Goal: Find specific page/section: Find specific page/section

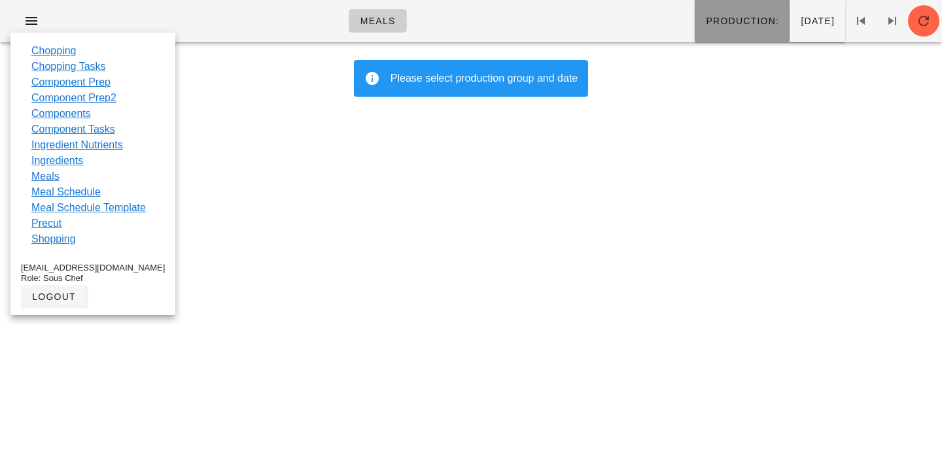
click at [695, 28] on button "Production:" at bounding box center [742, 21] width 95 height 42
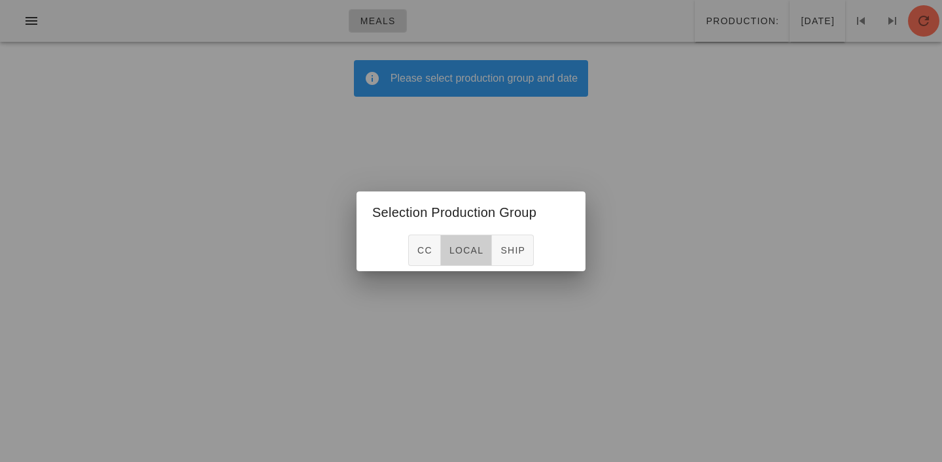
click at [471, 247] on span "local" at bounding box center [466, 250] width 35 height 10
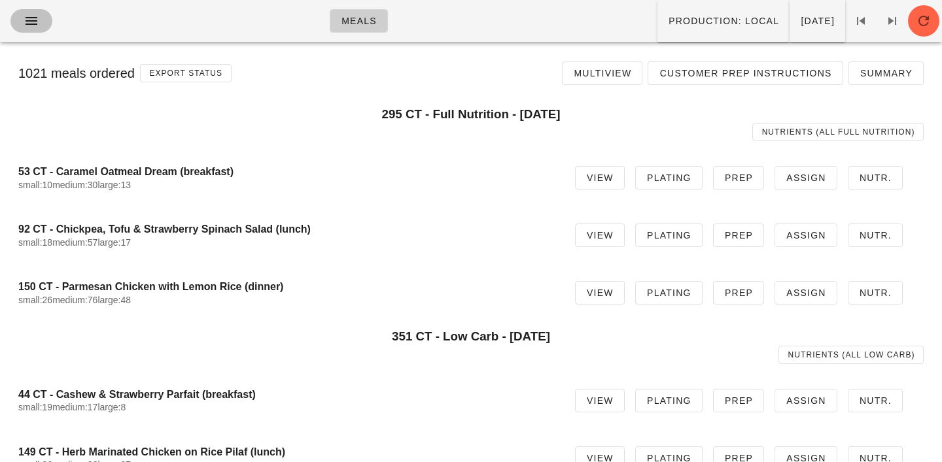
click at [31, 19] on icon "button" at bounding box center [32, 21] width 16 height 16
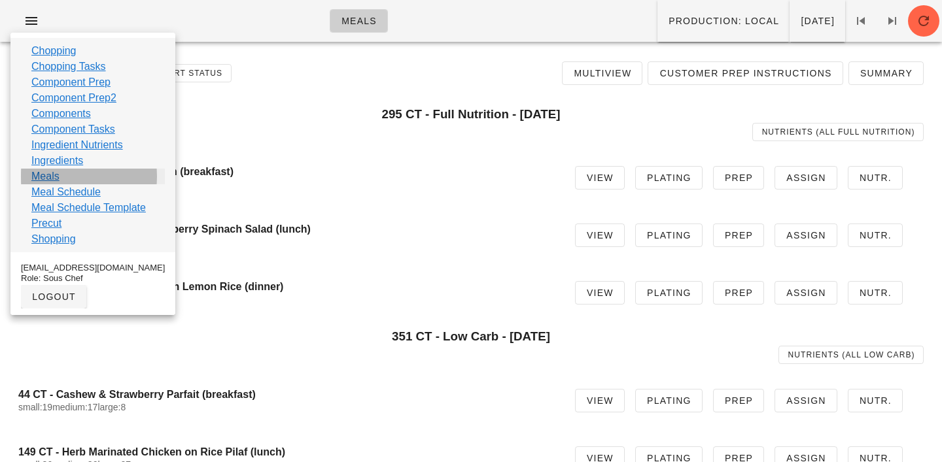
click at [44, 182] on link "Meals" at bounding box center [45, 177] width 28 height 16
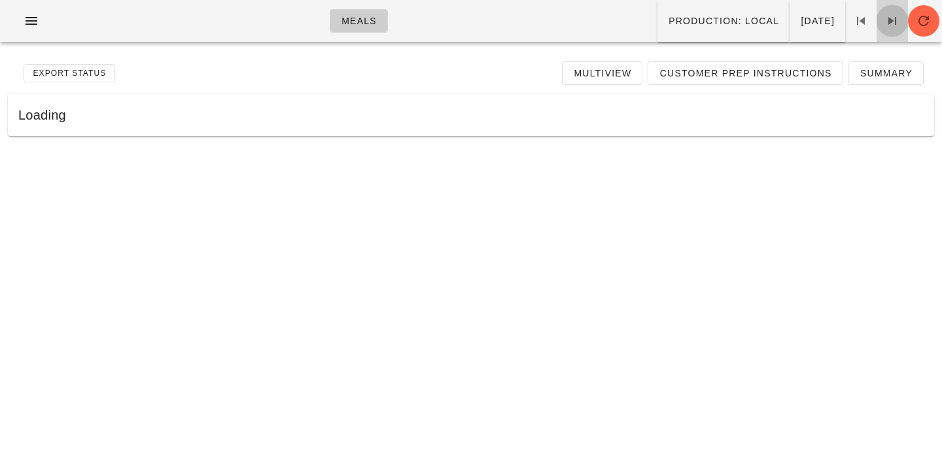
click at [891, 17] on icon at bounding box center [892, 21] width 16 height 16
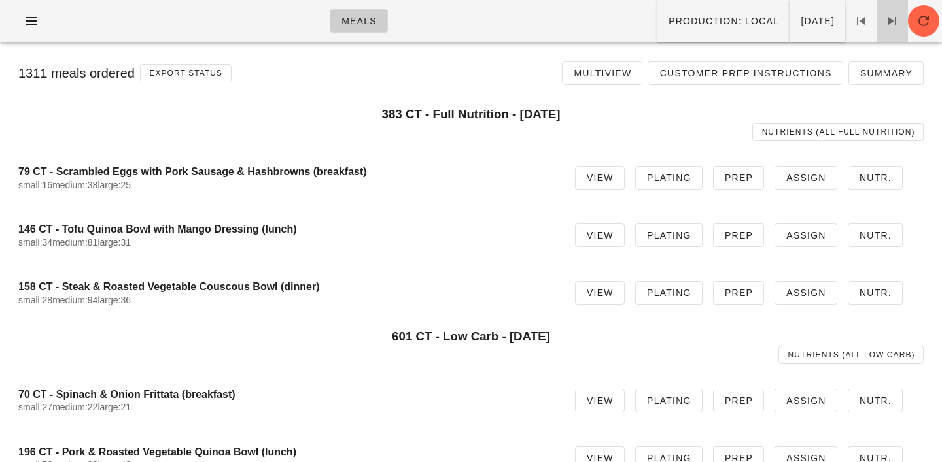
click at [894, 20] on icon at bounding box center [892, 21] width 16 height 16
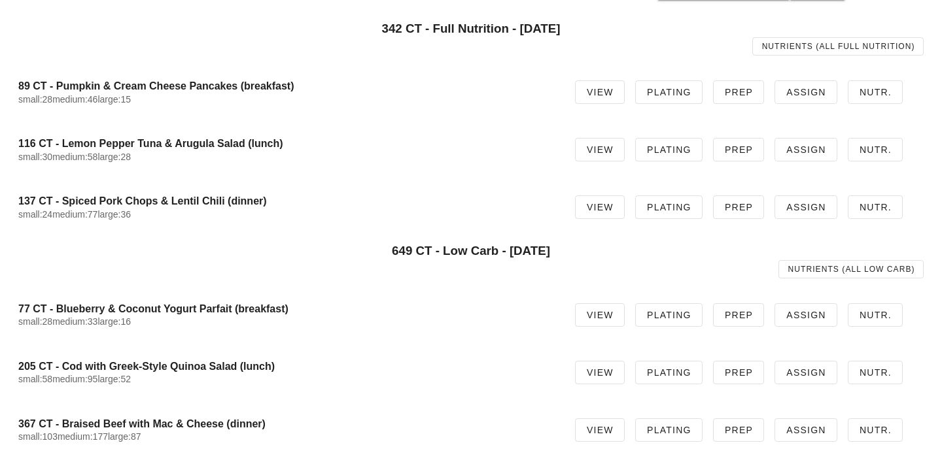
scroll to position [95, 0]
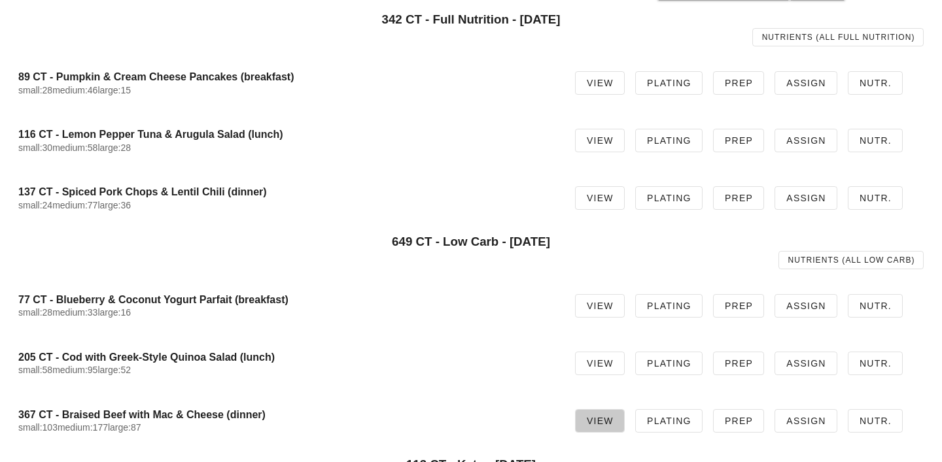
click at [614, 416] on span "View" at bounding box center [599, 421] width 27 height 10
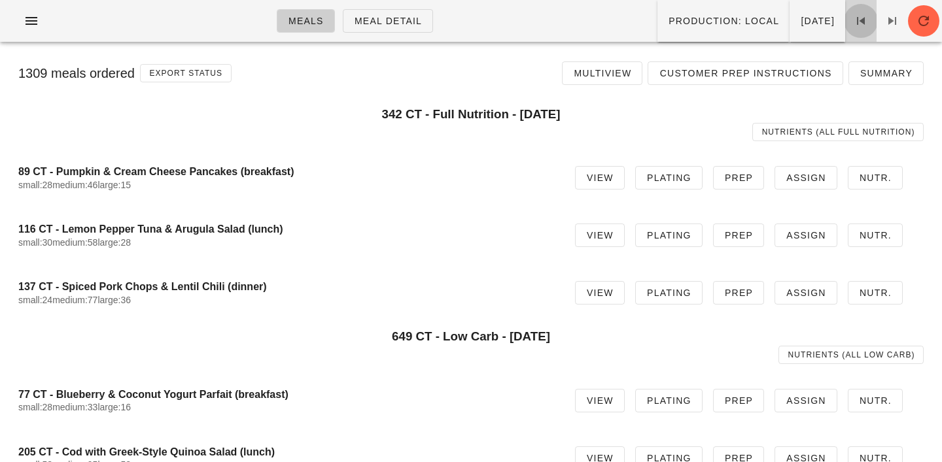
click at [864, 20] on icon at bounding box center [861, 21] width 16 height 16
